Goal: Book appointment/travel/reservation

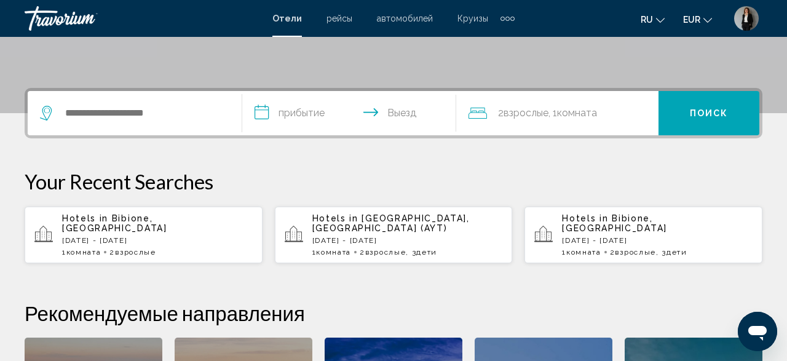
scroll to position [320, 0]
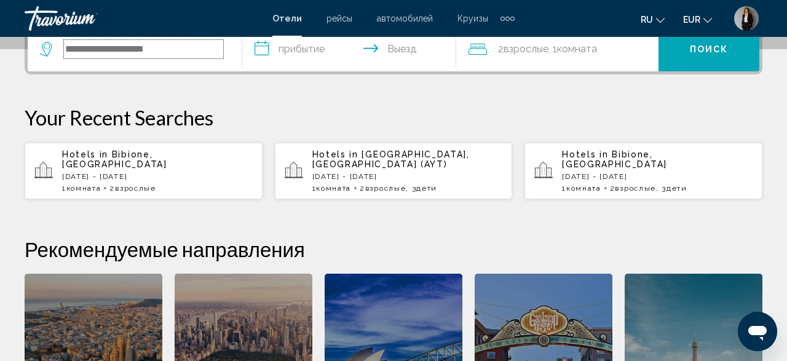
click at [122, 47] on input "Search widget" at bounding box center [143, 49] width 159 height 18
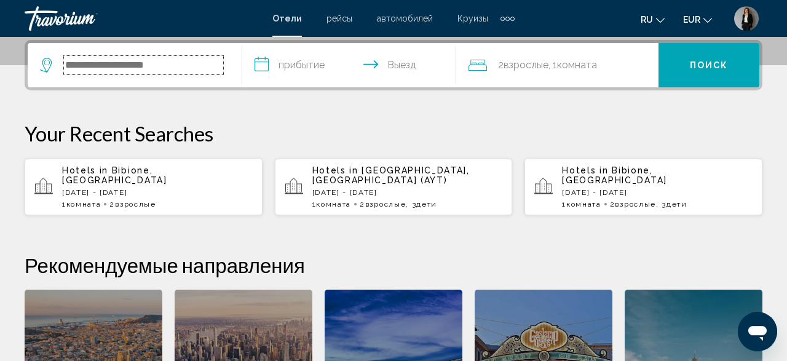
scroll to position [303, 0]
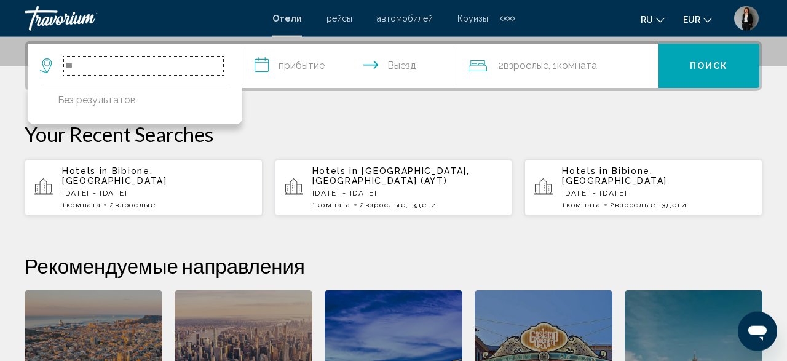
type input "*"
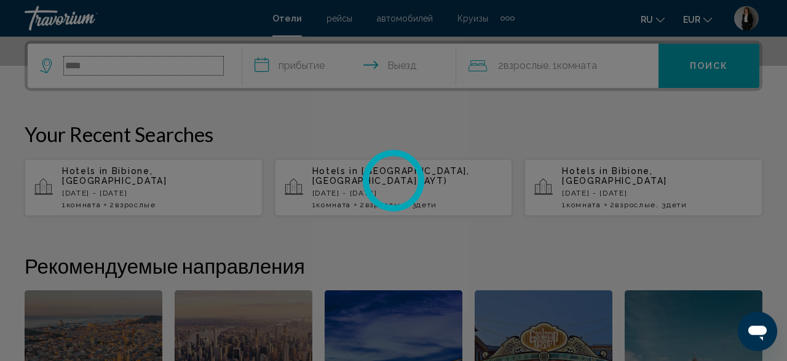
click at [147, 71] on input "****" at bounding box center [143, 66] width 159 height 18
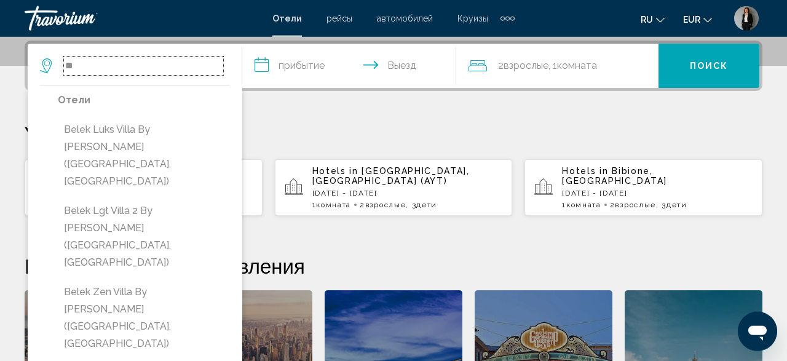
type input "*"
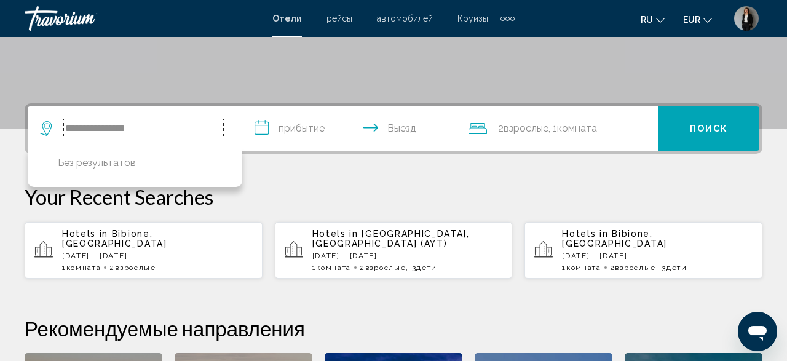
scroll to position [240, 0]
click at [124, 131] on input "**********" at bounding box center [143, 129] width 159 height 18
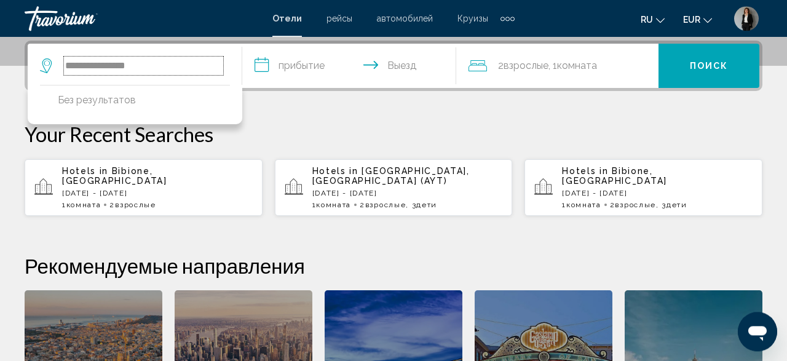
scroll to position [304, 0]
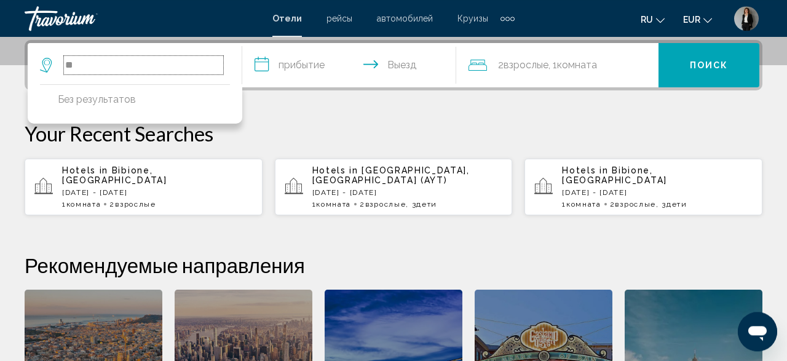
type input "*"
click at [126, 66] on input "**********" at bounding box center [143, 65] width 159 height 18
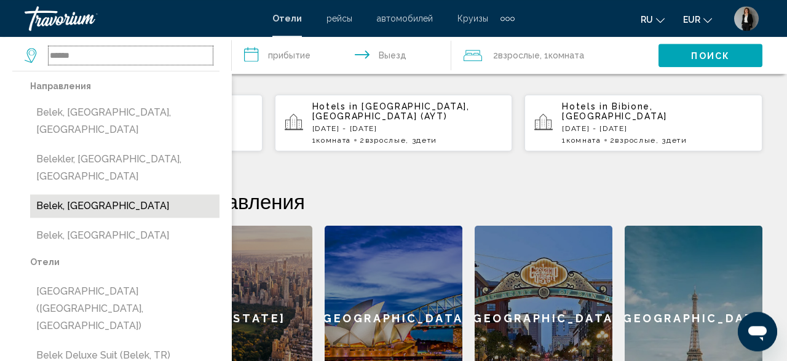
scroll to position [432, 0]
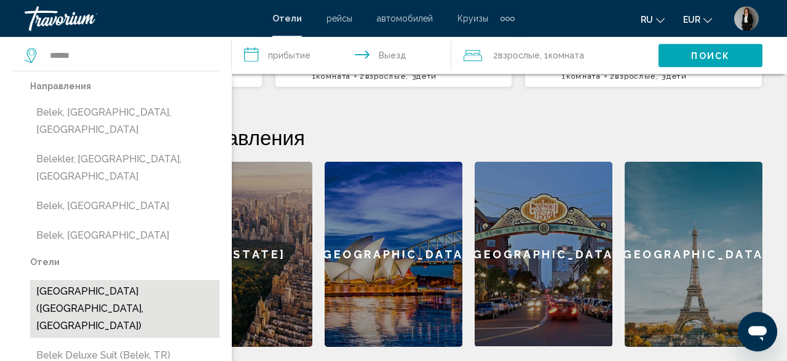
click at [144, 280] on button "Belek Beach Resort Hotel (Belek, TR)" at bounding box center [124, 309] width 189 height 58
type input "**********"
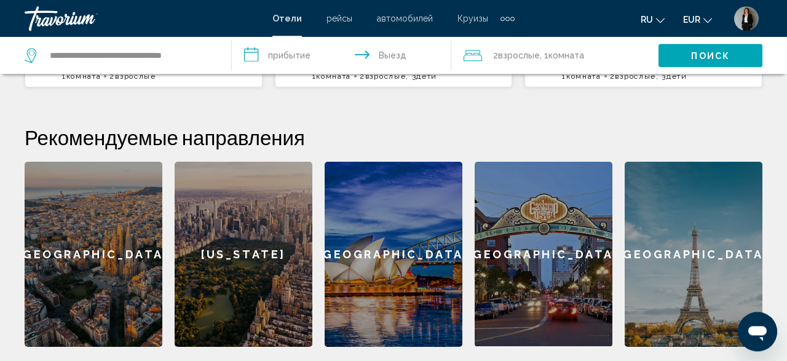
click at [266, 55] on input "**********" at bounding box center [344, 57] width 224 height 41
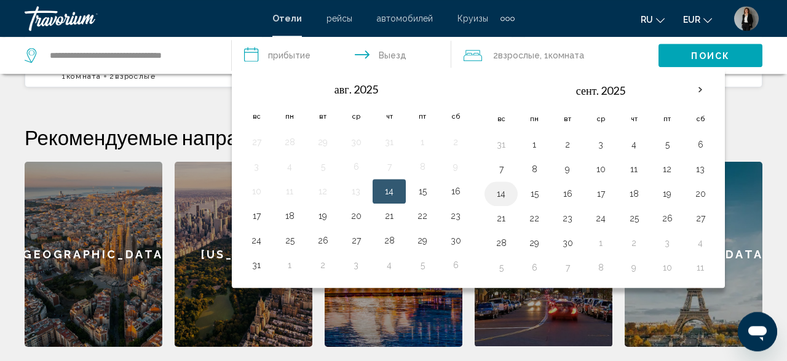
click at [498, 195] on button "14" at bounding box center [501, 193] width 20 height 17
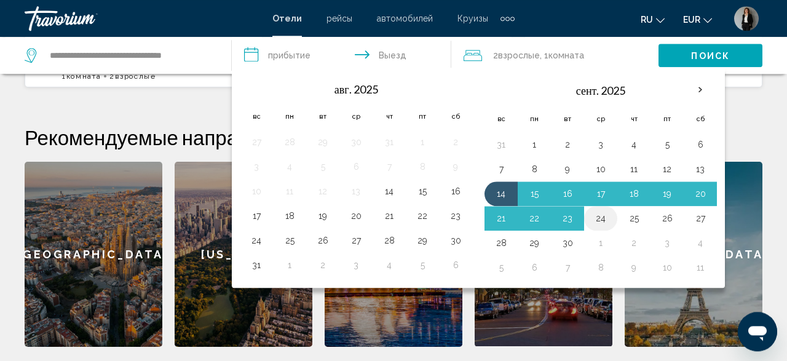
click at [593, 214] on button "24" at bounding box center [601, 218] width 20 height 17
type input "**********"
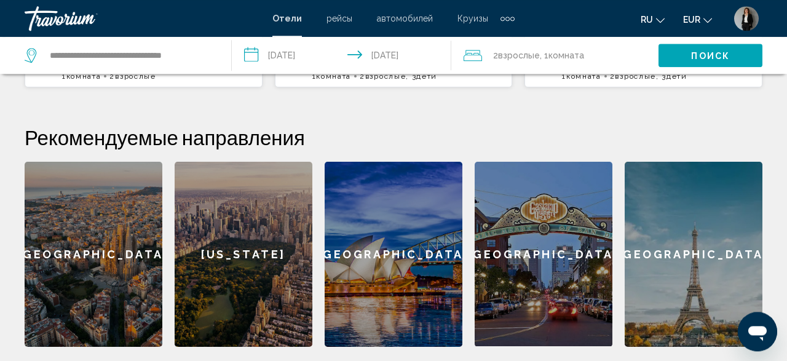
click at [606, 60] on div "2 Взрослый Взрослые , 1 Комната номера" at bounding box center [560, 55] width 195 height 17
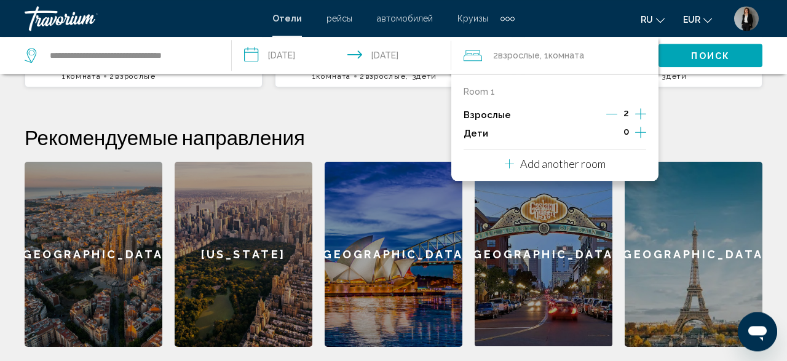
click at [571, 158] on p "Add another room" at bounding box center [562, 164] width 85 height 14
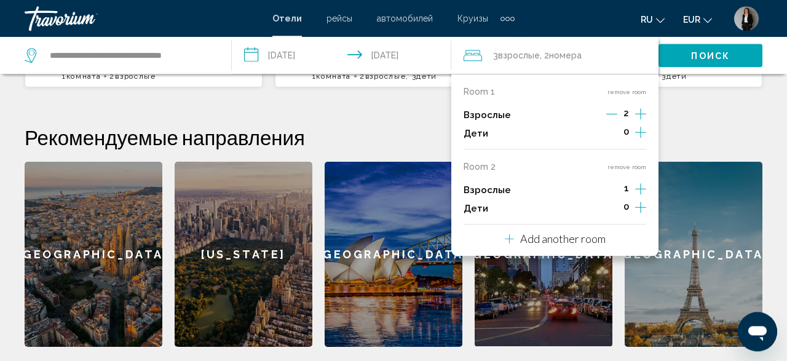
click at [704, 52] on span "Поиск" at bounding box center [710, 56] width 39 height 10
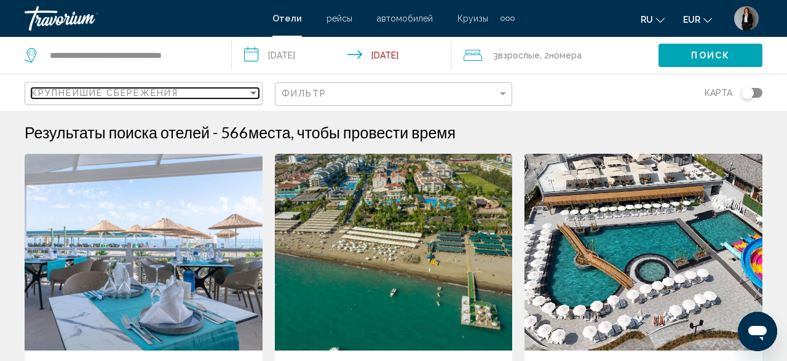
click at [249, 94] on div "Sort by" at bounding box center [253, 93] width 11 height 10
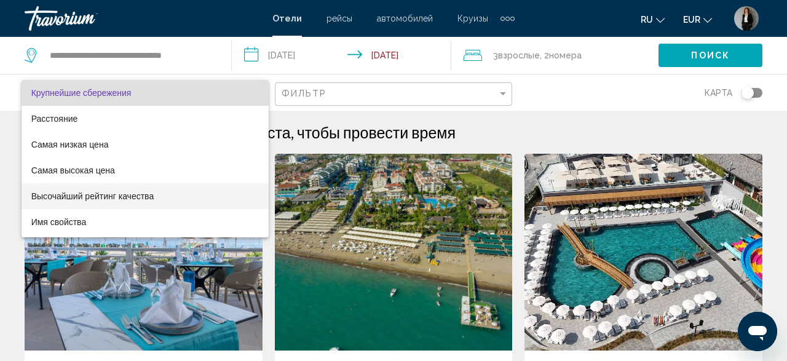
click at [84, 196] on span "Высочайший рейтинг качества" at bounding box center [92, 196] width 123 height 10
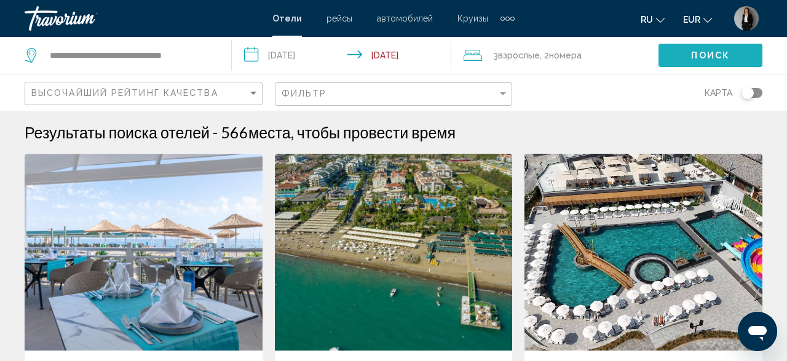
click at [682, 60] on button "Поиск" at bounding box center [710, 55] width 104 height 23
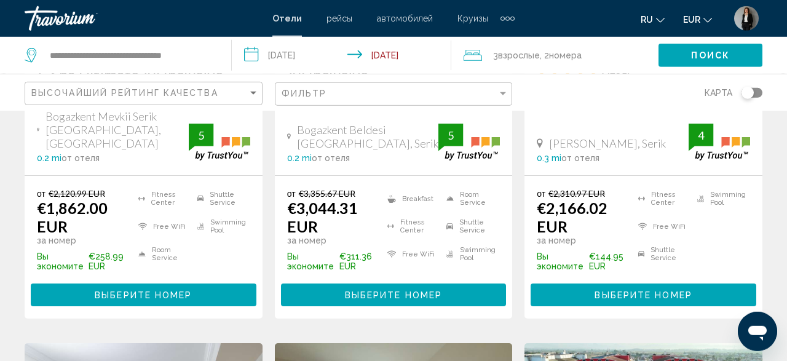
scroll to position [895, 0]
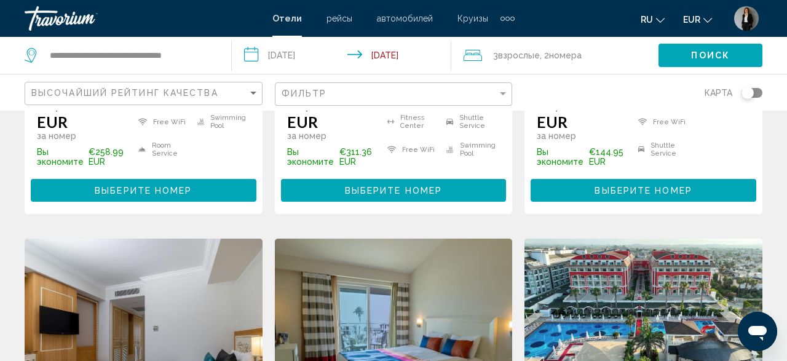
click at [93, 179] on button "Выберите номер" at bounding box center [144, 190] width 226 height 23
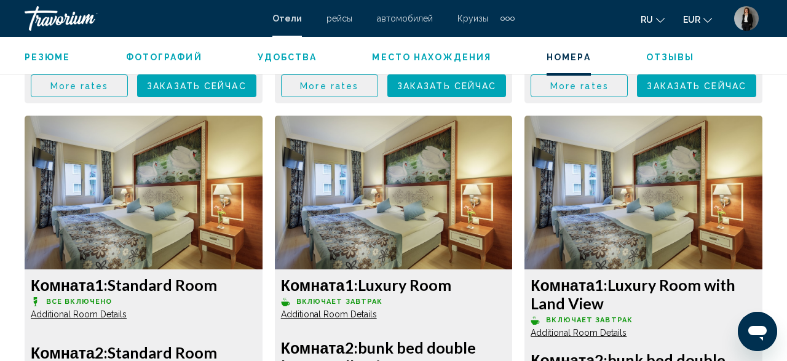
scroll to position [1978, 0]
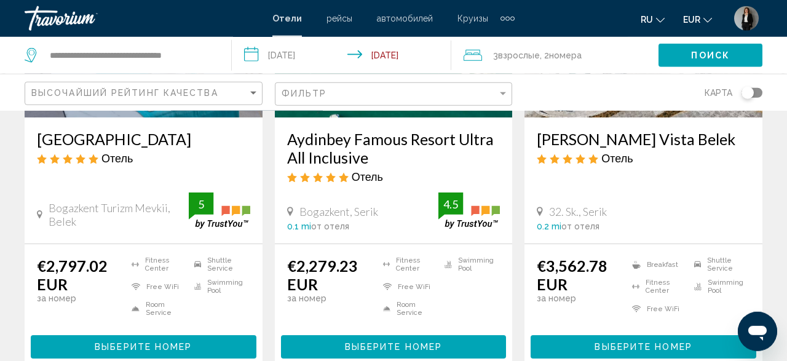
scroll to position [320, 0]
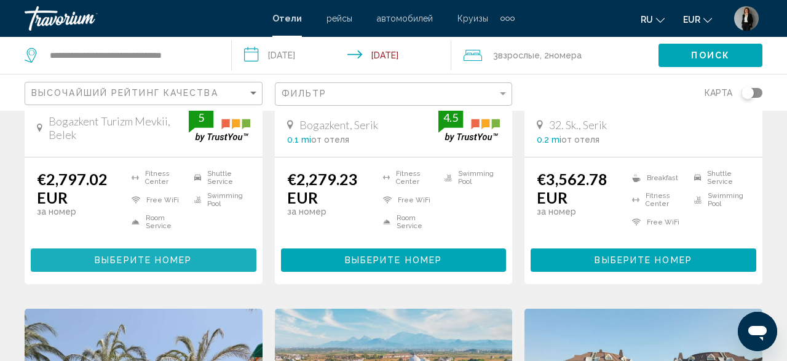
click at [98, 256] on span "Выберите номер" at bounding box center [143, 261] width 97 height 10
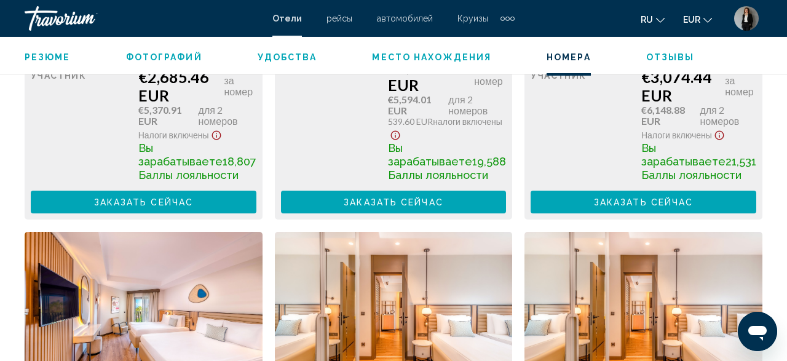
scroll to position [2370, 0]
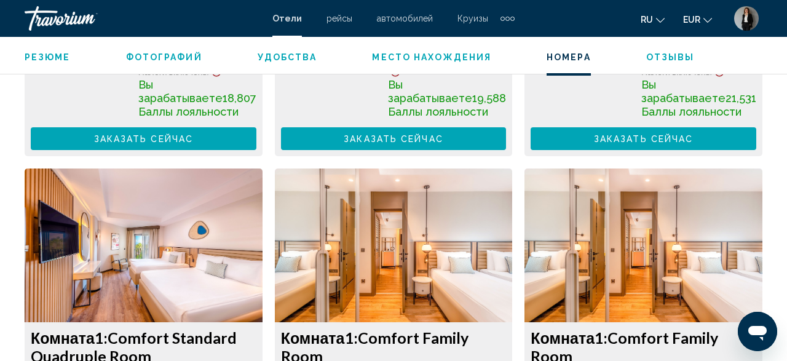
click at [256, 136] on button "Заказать сейчас Больше недоступно" at bounding box center [144, 138] width 226 height 23
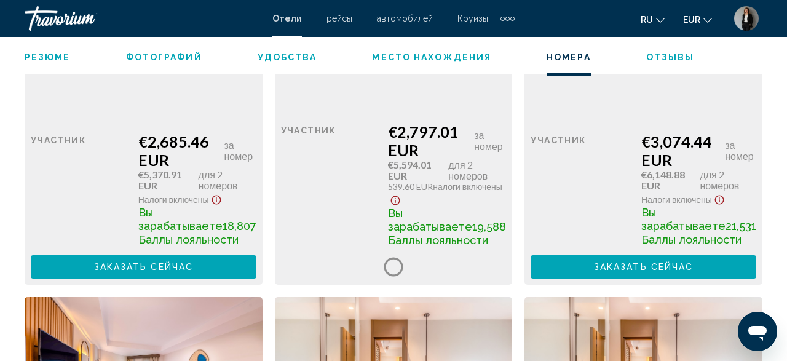
scroll to position [1986, 0]
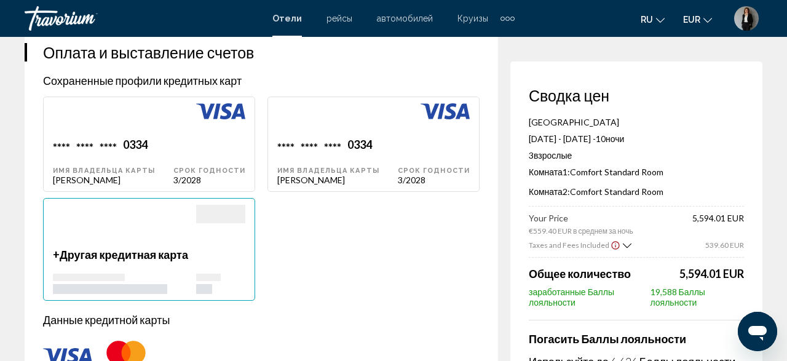
scroll to position [895, 0]
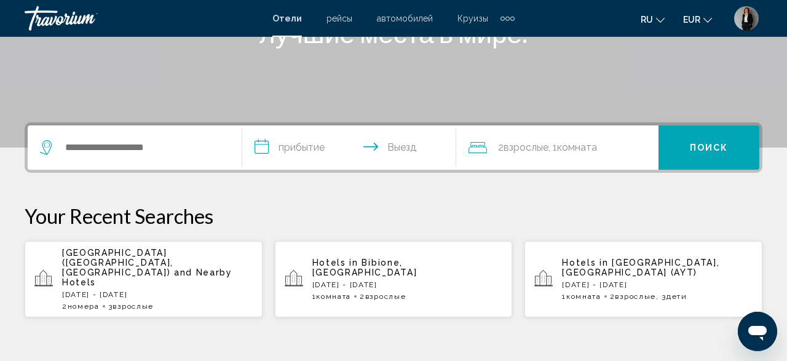
scroll to position [256, 0]
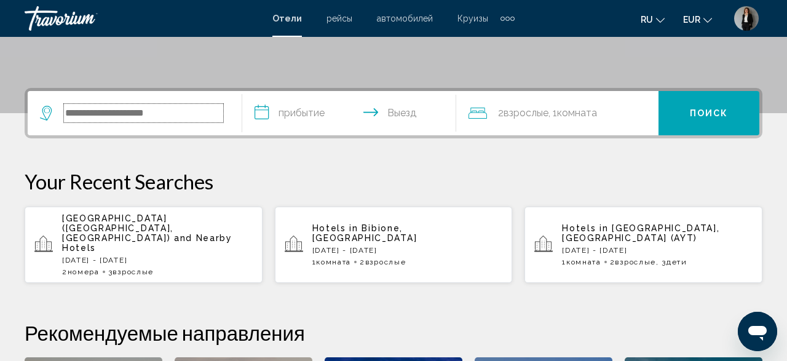
paste input "**********"
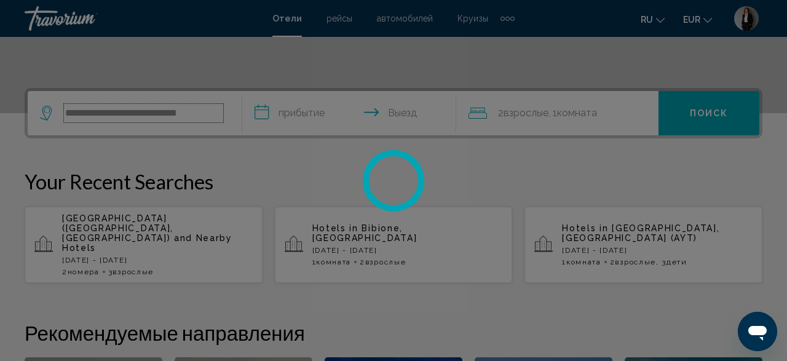
scroll to position [0, 0]
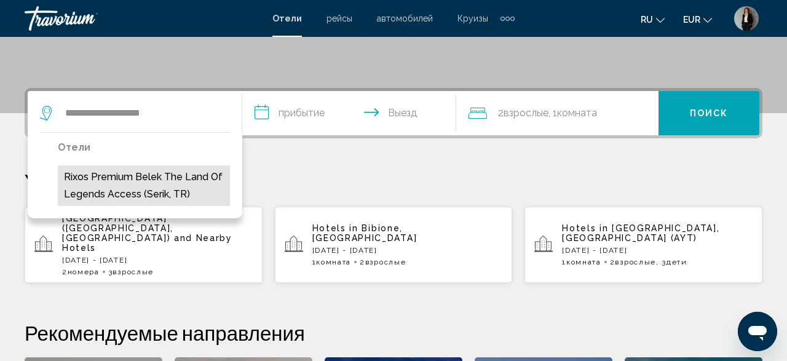
click at [165, 197] on button "Rixos Premium Belek The Land of Legends Access (Serik, TR)" at bounding box center [144, 185] width 172 height 41
type input "**********"
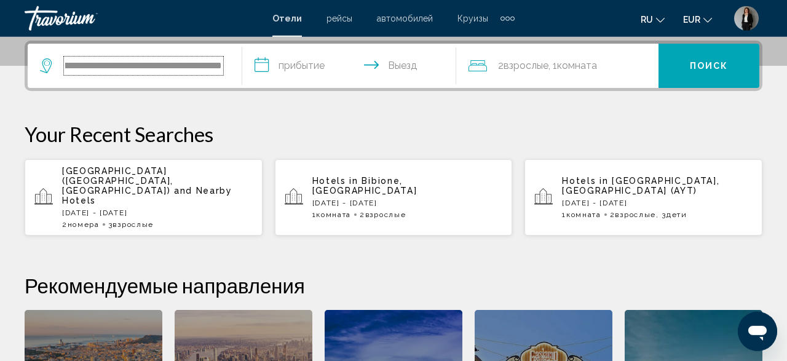
scroll to position [304, 0]
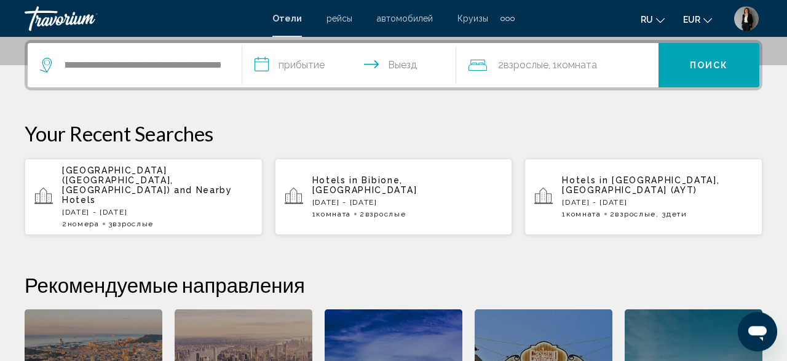
click at [306, 66] on input "**********" at bounding box center [351, 67] width 219 height 48
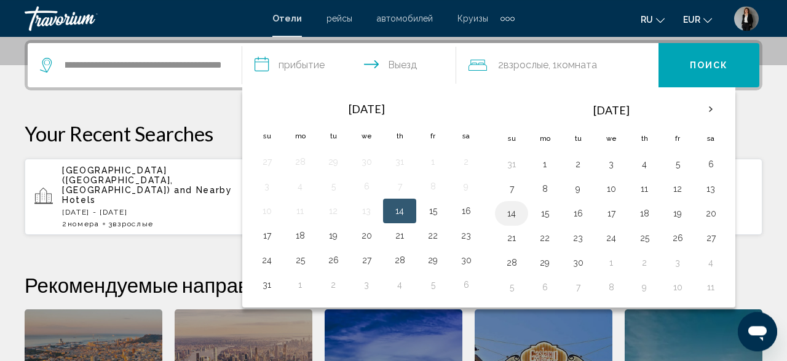
click at [502, 215] on button "14" at bounding box center [512, 213] width 20 height 17
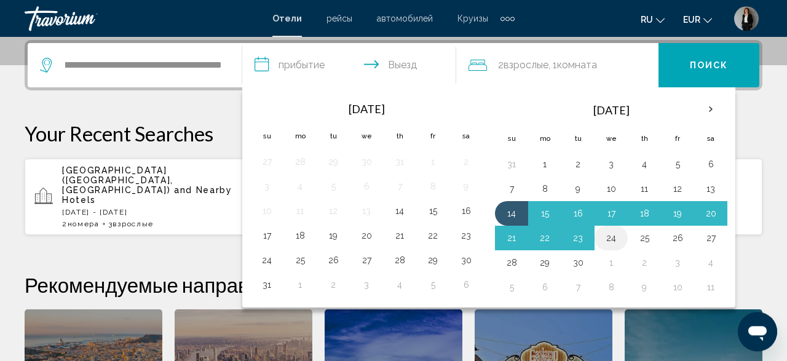
click at [601, 236] on button "24" at bounding box center [611, 237] width 20 height 17
type input "**********"
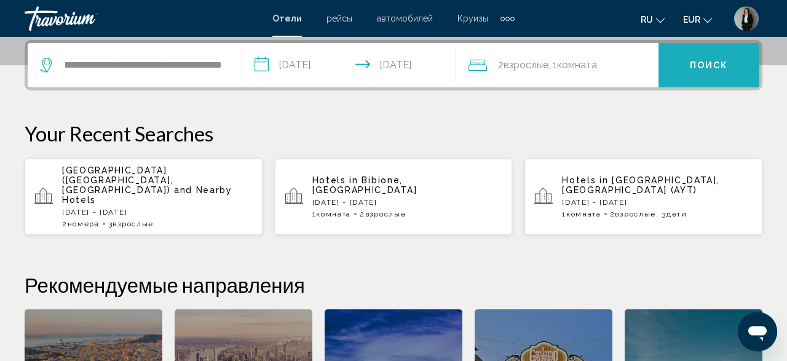
click at [690, 59] on button "Поиск" at bounding box center [708, 65] width 101 height 44
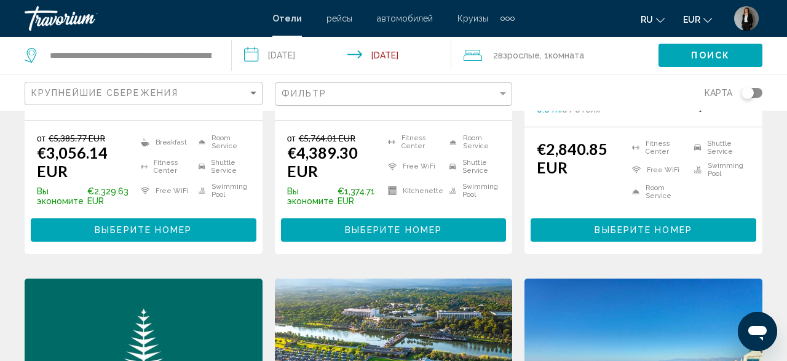
scroll to position [895, 0]
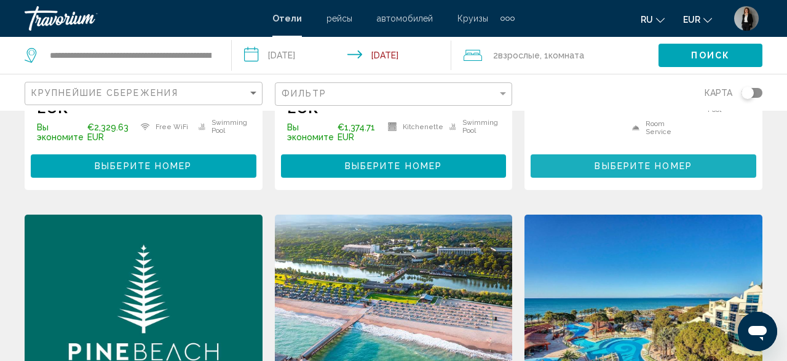
click at [653, 162] on span "Выберите номер" at bounding box center [642, 167] width 97 height 10
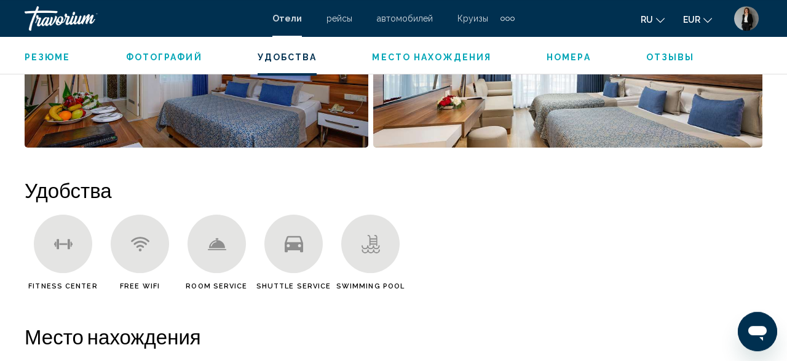
scroll to position [835, 0]
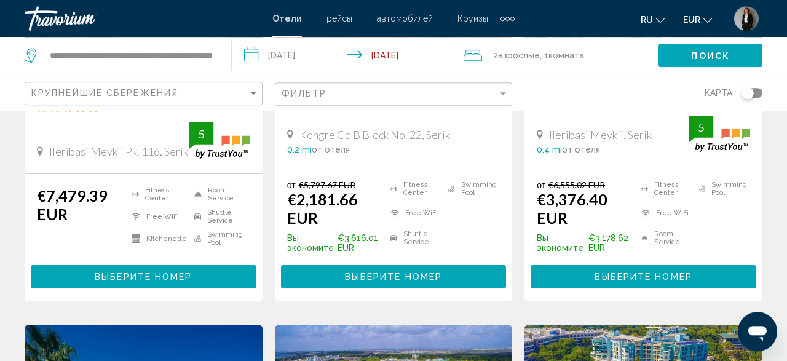
scroll to position [320, 0]
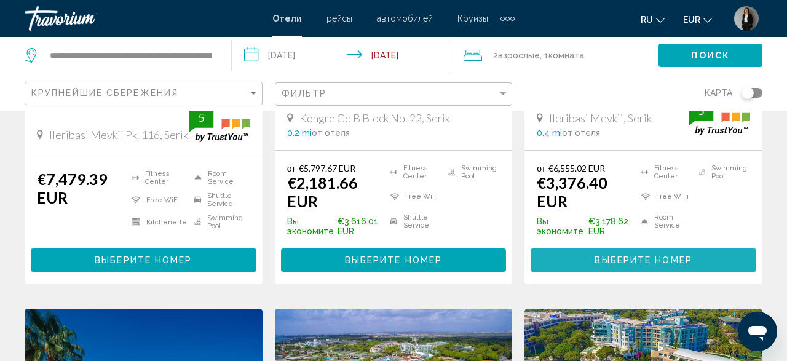
click at [653, 259] on span "Выберите номер" at bounding box center [642, 261] width 97 height 10
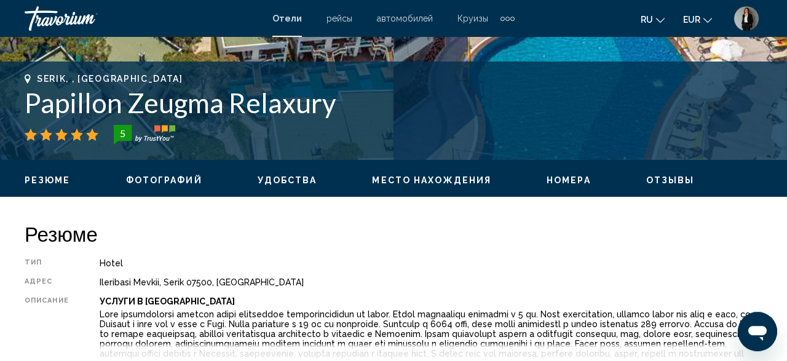
scroll to position [435, 0]
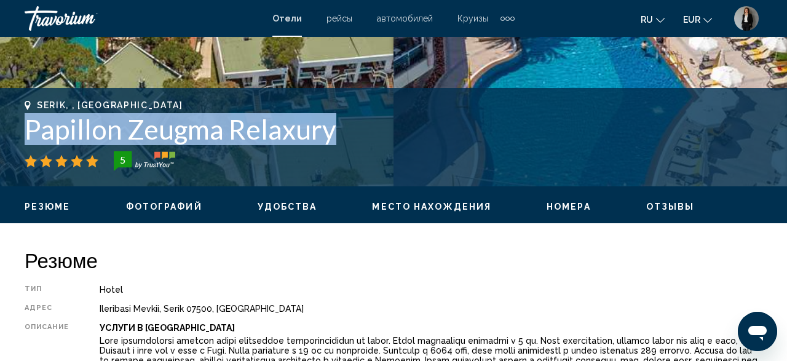
drag, startPoint x: 339, startPoint y: 127, endPoint x: 22, endPoint y: 133, distance: 317.3
click at [22, 133] on div "Serik, , Turkey Papillon Zeugma Relaxury 5 адрес Ileribasi Mevkii, Serik 07500,…" at bounding box center [393, 137] width 787 height 74
copy h1 "Papillon Zeugma Relaxury"
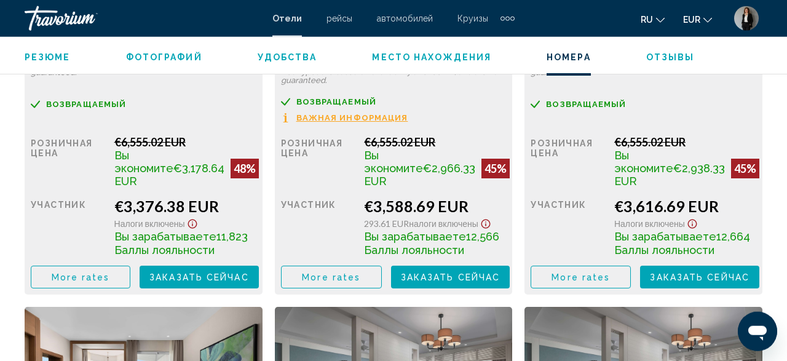
scroll to position [2097, 0]
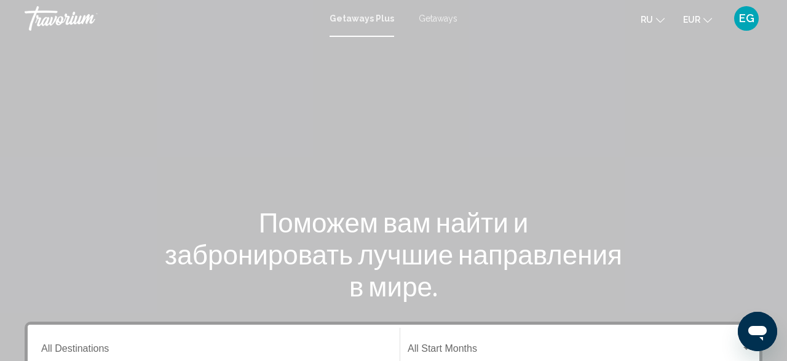
click at [420, 20] on span "Getaways" at bounding box center [438, 19] width 39 height 10
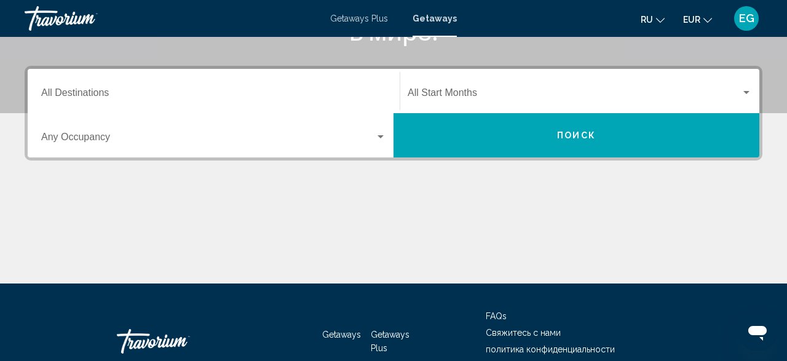
click at [221, 93] on input "Destination All Destinations" at bounding box center [213, 95] width 345 height 11
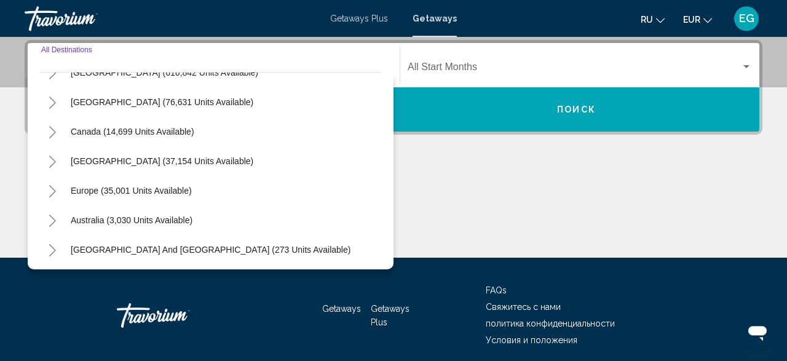
scroll to position [71, 0]
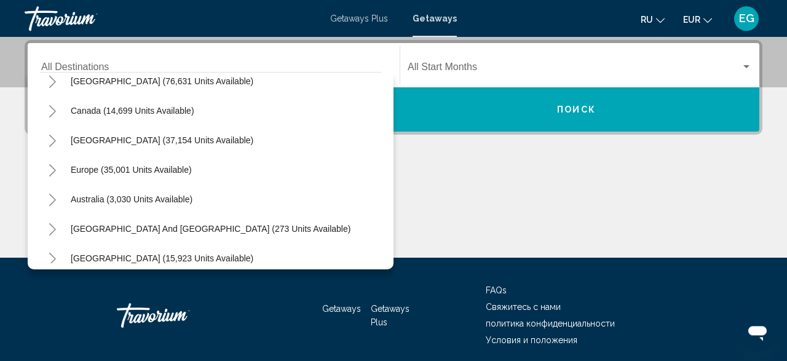
click at [208, 165] on div "Europe (35,001 units available)" at bounding box center [210, 170] width 341 height 30
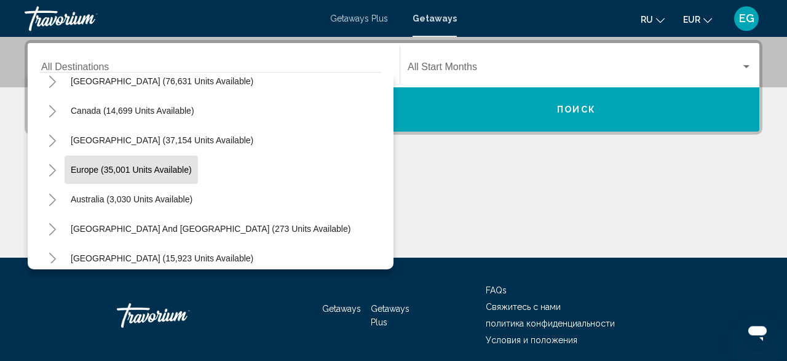
click at [185, 170] on span "Europe (35,001 units available)" at bounding box center [131, 170] width 121 height 10
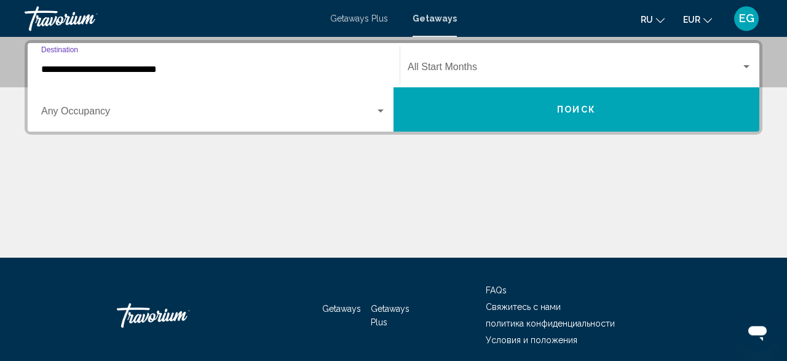
click at [224, 105] on div "Occupancy Any Occupancy" at bounding box center [213, 109] width 345 height 39
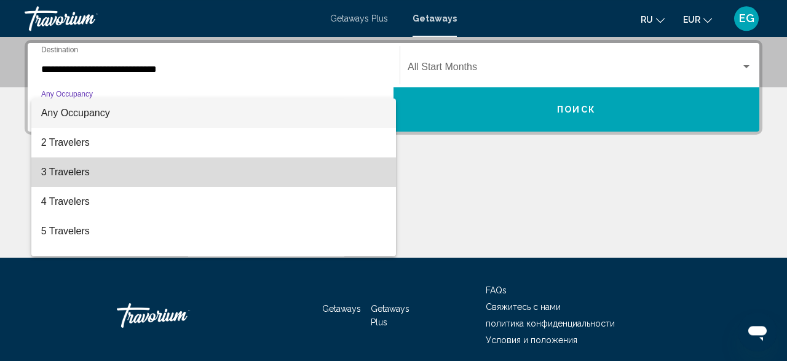
click at [189, 179] on span "3 Travelers" at bounding box center [213, 172] width 345 height 30
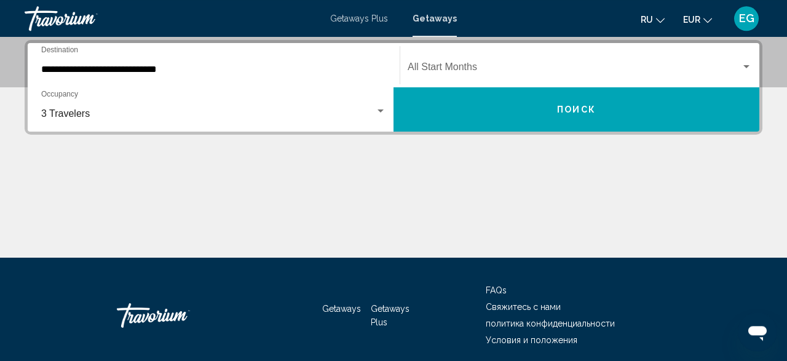
click at [190, 75] on div "**********" at bounding box center [213, 65] width 345 height 39
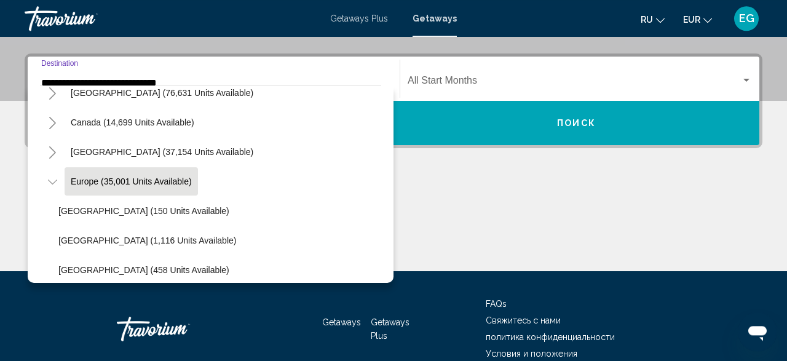
scroll to position [144, 0]
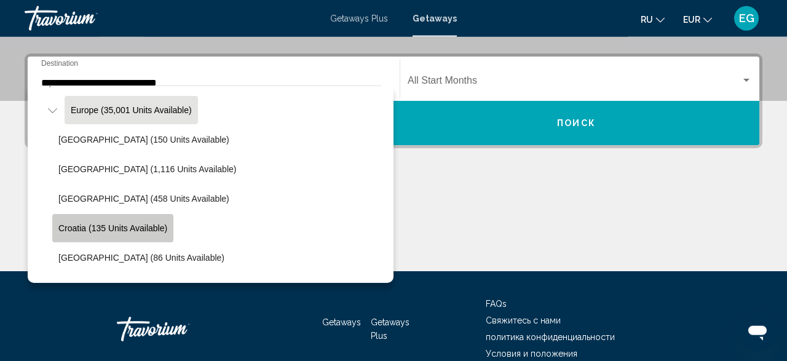
click at [147, 221] on button "Croatia (135 units available)" at bounding box center [112, 228] width 121 height 28
type input "**********"
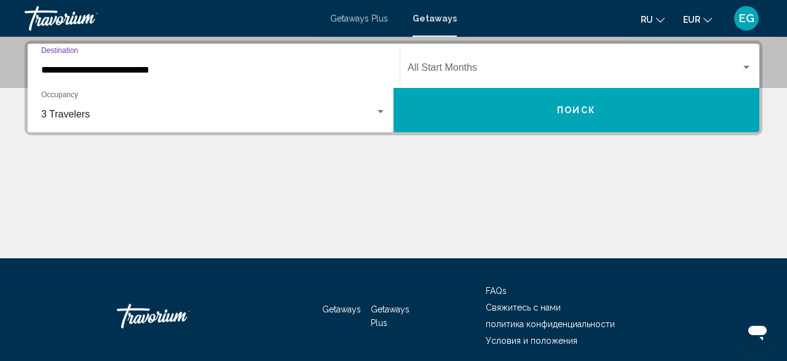
scroll to position [282, 0]
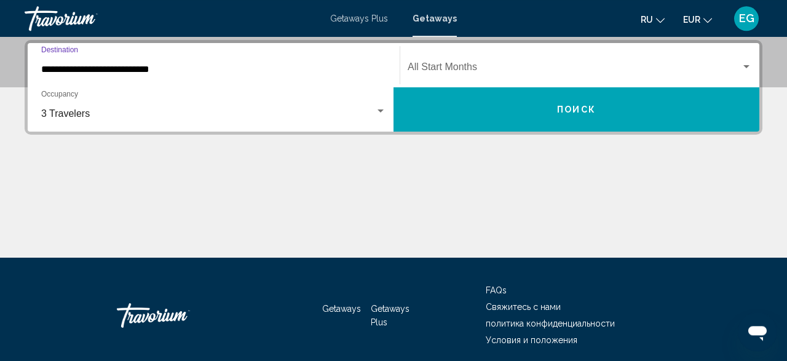
click at [451, 63] on div "Start Month All Start Months" at bounding box center [580, 65] width 344 height 39
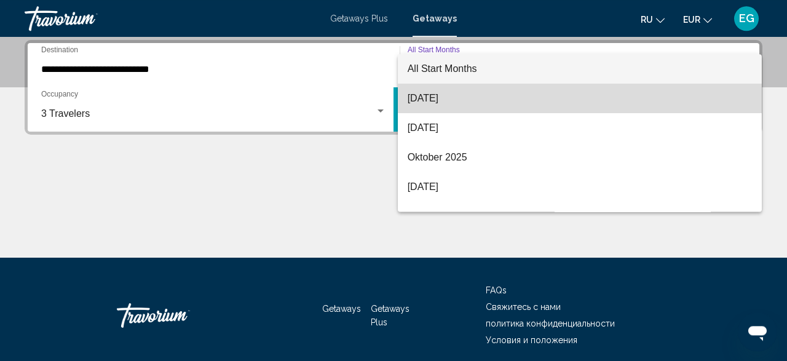
click at [455, 98] on span "August 2025" at bounding box center [580, 99] width 345 height 30
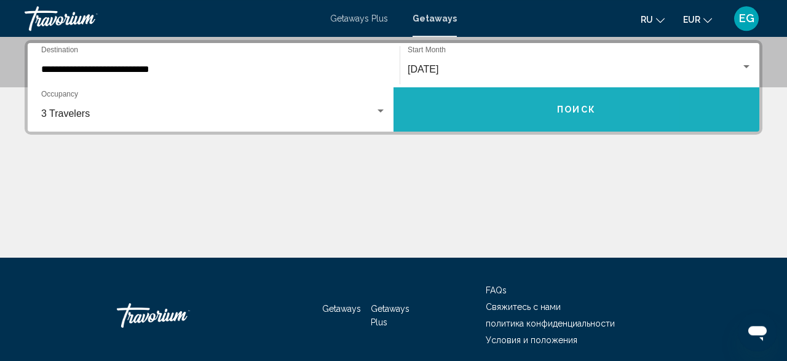
click at [486, 100] on button "Поиск" at bounding box center [576, 109] width 366 height 44
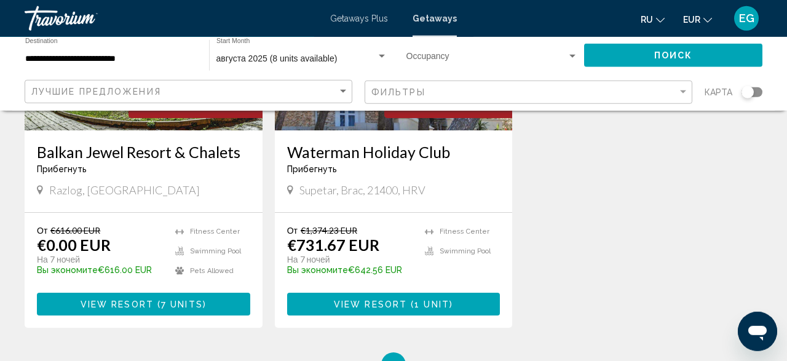
scroll to position [256, 0]
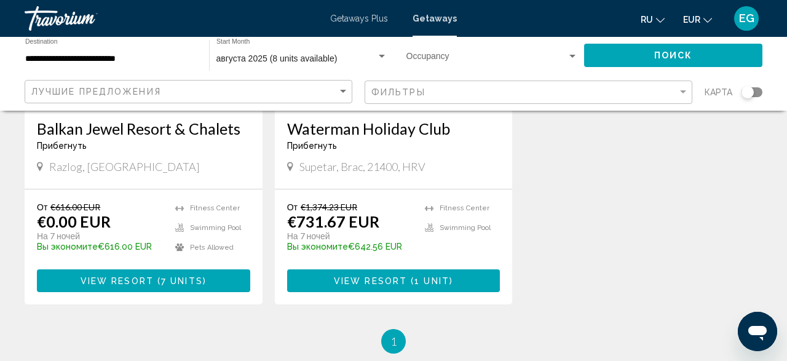
click at [462, 279] on button "View Resort ( 1 unit )" at bounding box center [393, 280] width 213 height 23
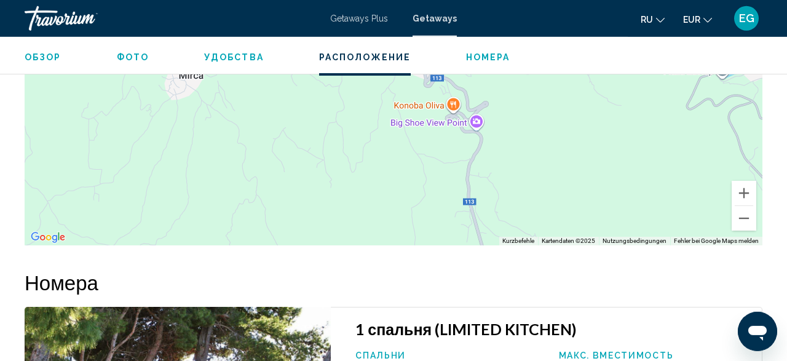
scroll to position [2046, 0]
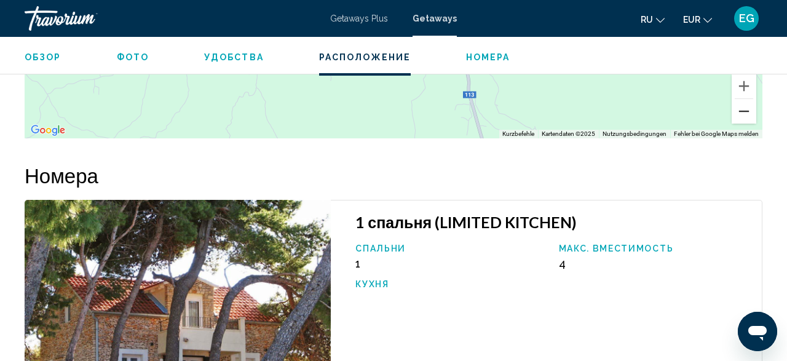
click at [737, 99] on button "Verkleinern" at bounding box center [744, 111] width 25 height 25
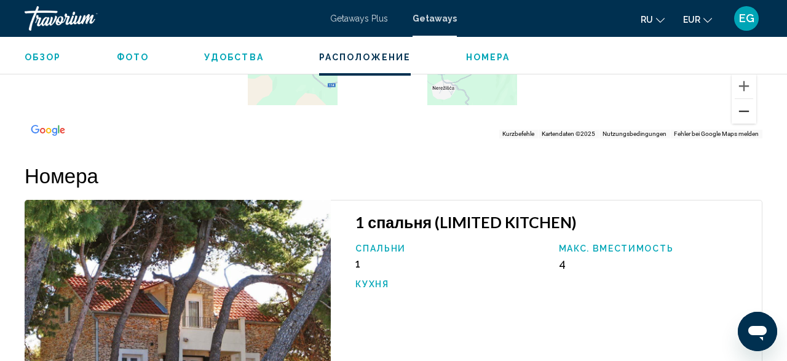
click at [737, 99] on button "Verkleinern" at bounding box center [744, 111] width 25 height 25
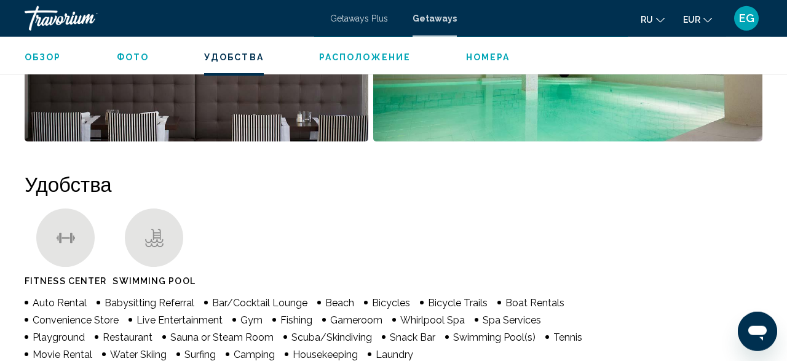
scroll to position [1009, 0]
